Goal: Task Accomplishment & Management: Complete application form

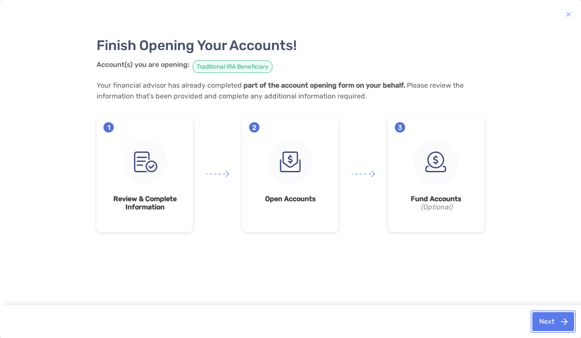
click at [541, 320] on button "Next" at bounding box center [554, 321] width 42 height 19
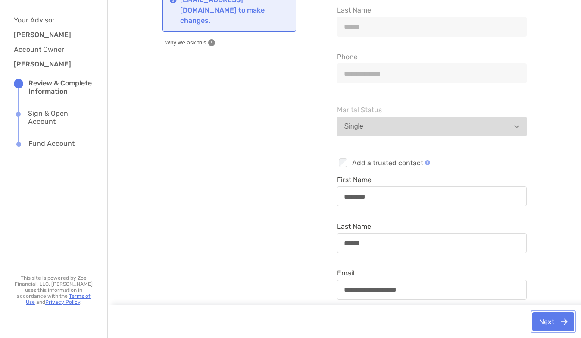
scroll to position [97, 0]
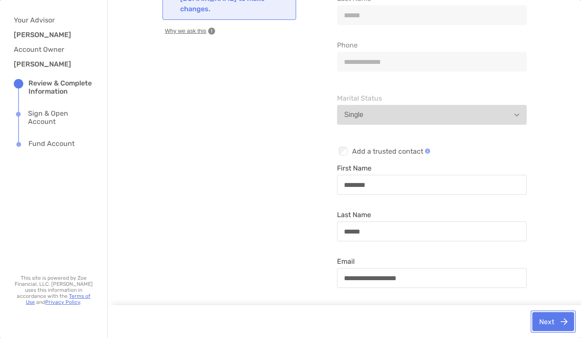
click at [547, 317] on button "Next" at bounding box center [554, 321] width 42 height 19
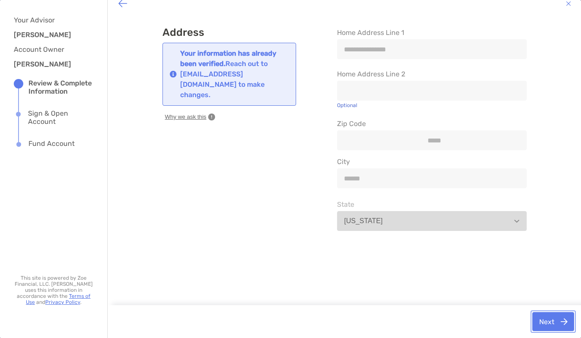
scroll to position [10, 0]
click at [543, 320] on button "Next" at bounding box center [554, 321] width 42 height 19
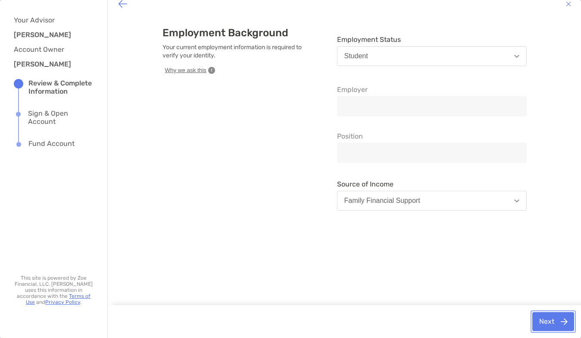
click at [543, 320] on button "Next" at bounding box center [554, 321] width 42 height 19
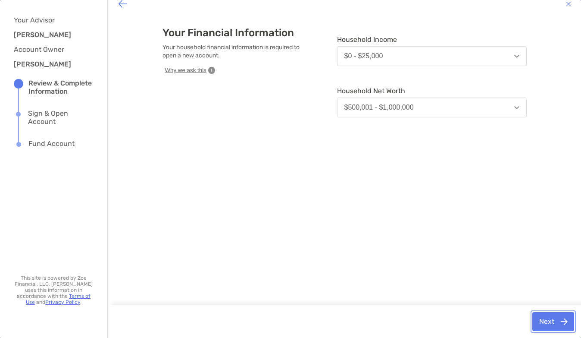
click at [543, 320] on button "Next" at bounding box center [554, 321] width 42 height 19
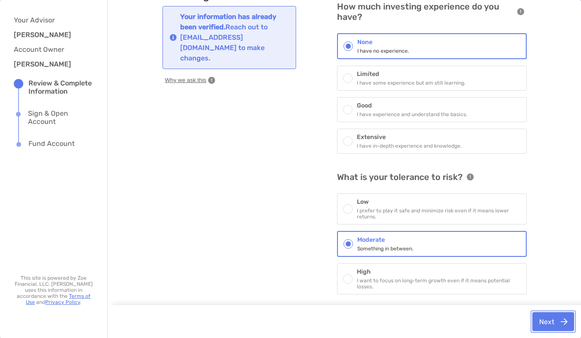
scroll to position [50, 0]
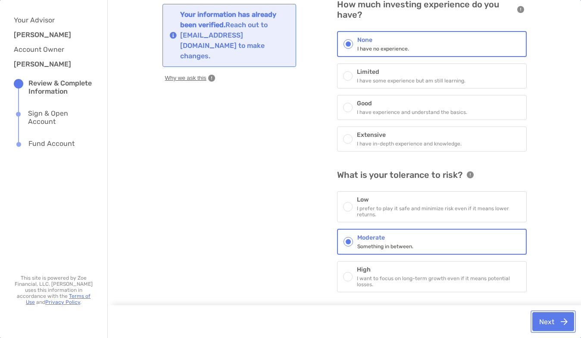
click at [546, 318] on button "Next" at bounding box center [554, 321] width 42 height 19
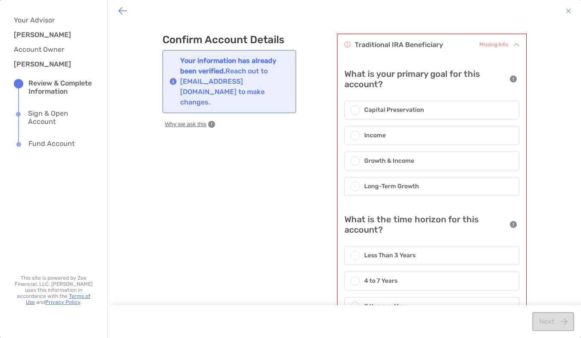
scroll to position [4, 0]
click at [353, 159] on span at bounding box center [355, 159] width 5 height 5
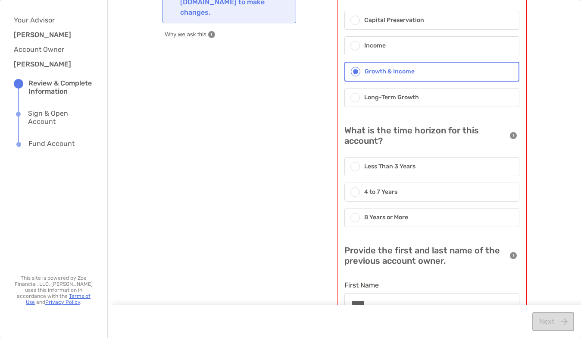
scroll to position [102, 0]
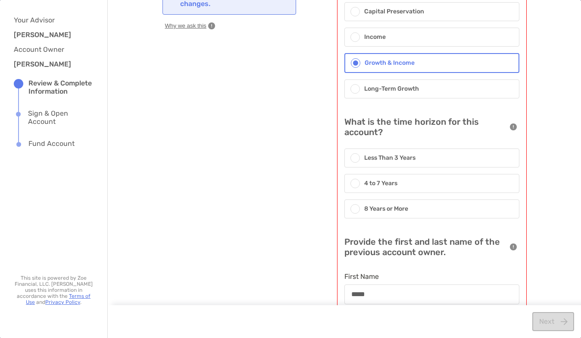
click at [353, 208] on span at bounding box center [355, 208] width 5 height 5
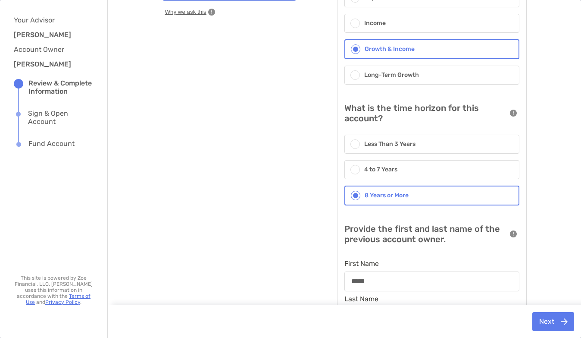
scroll to position [160, 0]
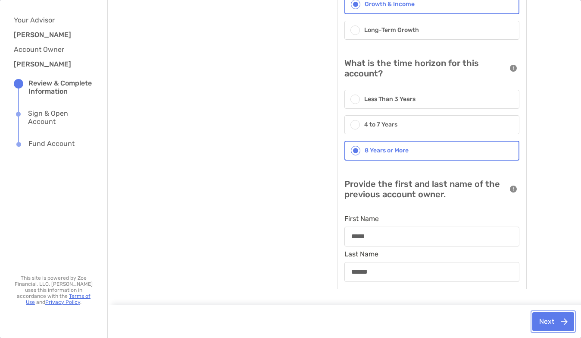
click at [543, 320] on button "Next" at bounding box center [554, 321] width 42 height 19
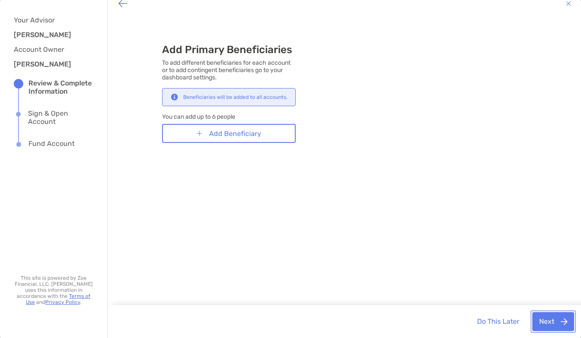
scroll to position [10, 0]
click at [483, 320] on button "Do This Later" at bounding box center [499, 321] width 56 height 19
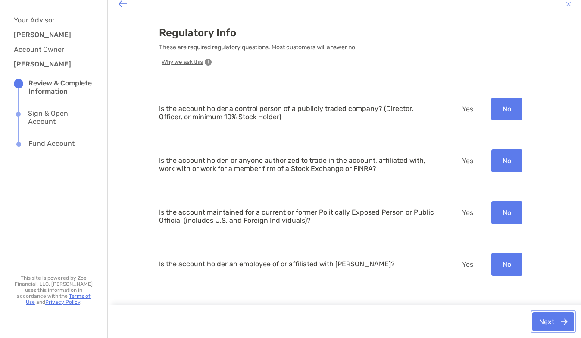
click at [537, 320] on button "Next" at bounding box center [554, 321] width 42 height 19
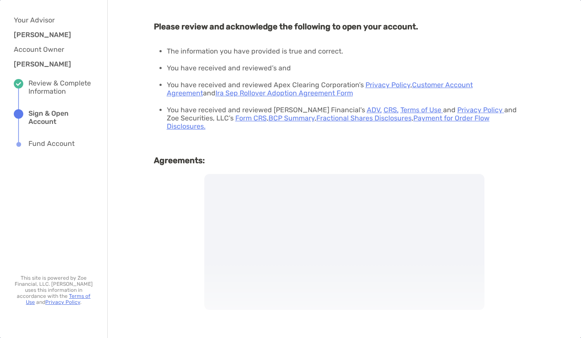
scroll to position [0, 0]
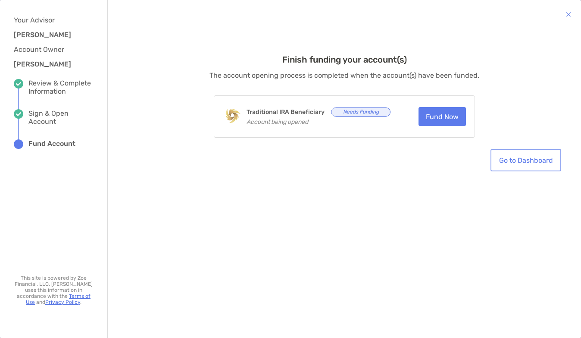
click at [518, 160] on link "Go to Dashboard" at bounding box center [526, 160] width 67 height 19
